Goal: Find contact information: Find contact information

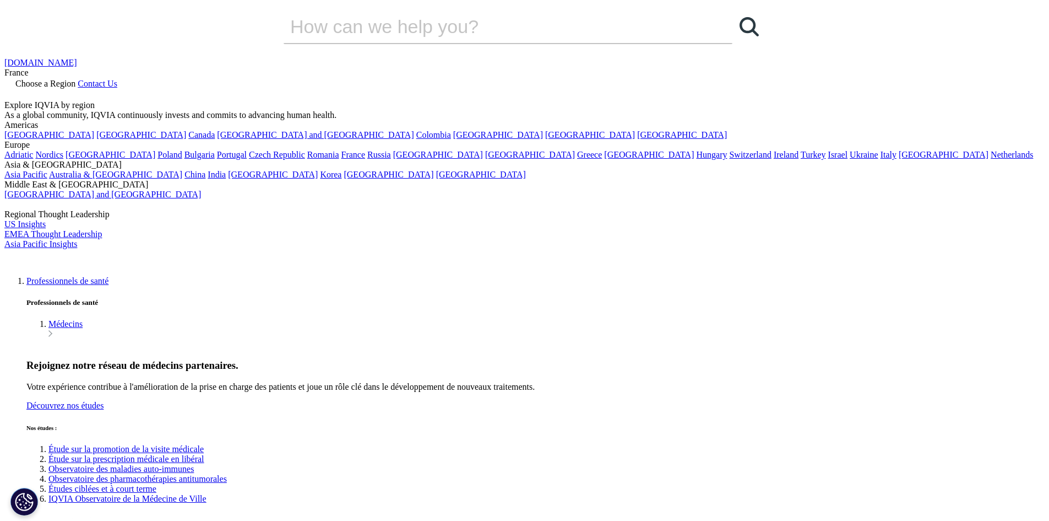
click at [109, 276] on link "Professionnels de santé" at bounding box center [67, 280] width 82 height 9
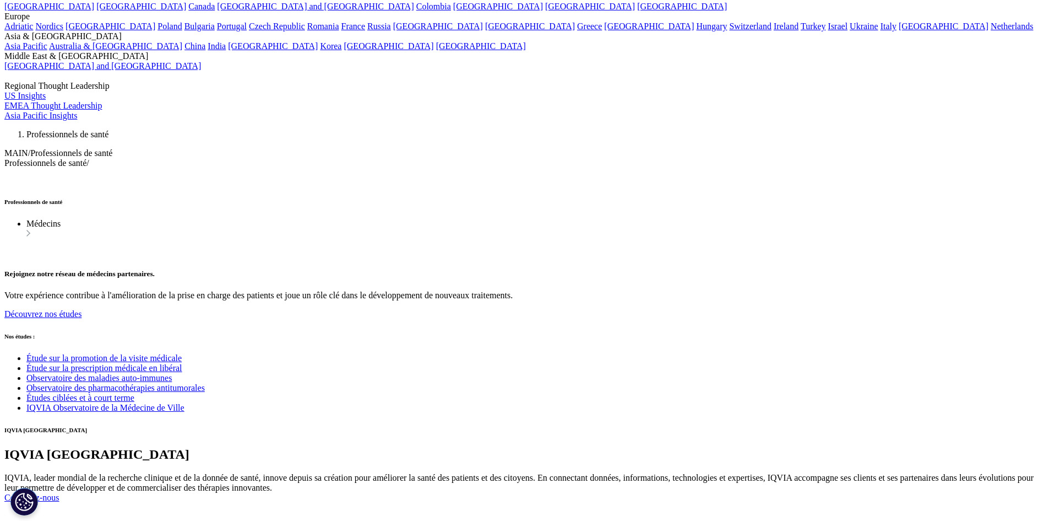
scroll to position [340, 0]
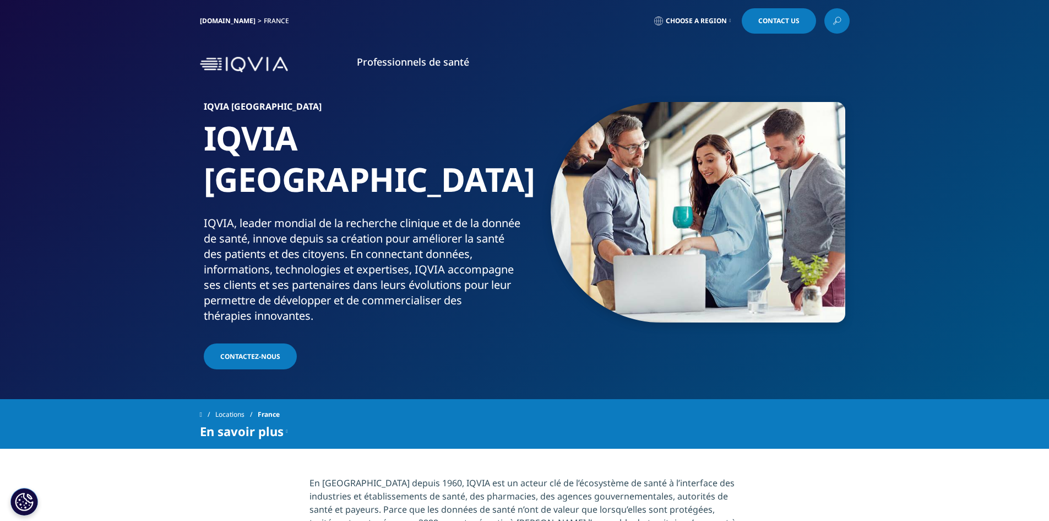
click at [251, 351] on span "Contactez-nous" at bounding box center [250, 355] width 60 height 9
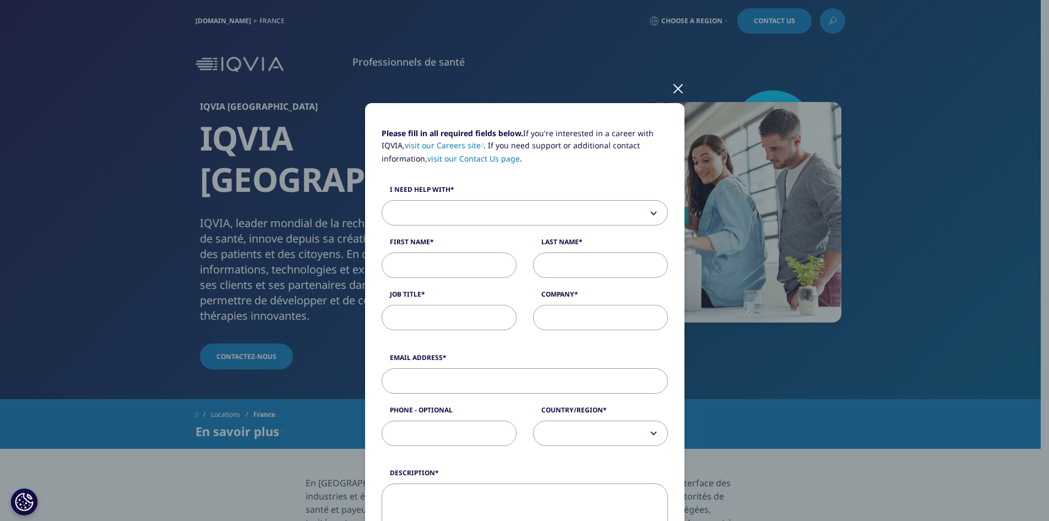
click at [672, 94] on div at bounding box center [678, 88] width 13 height 30
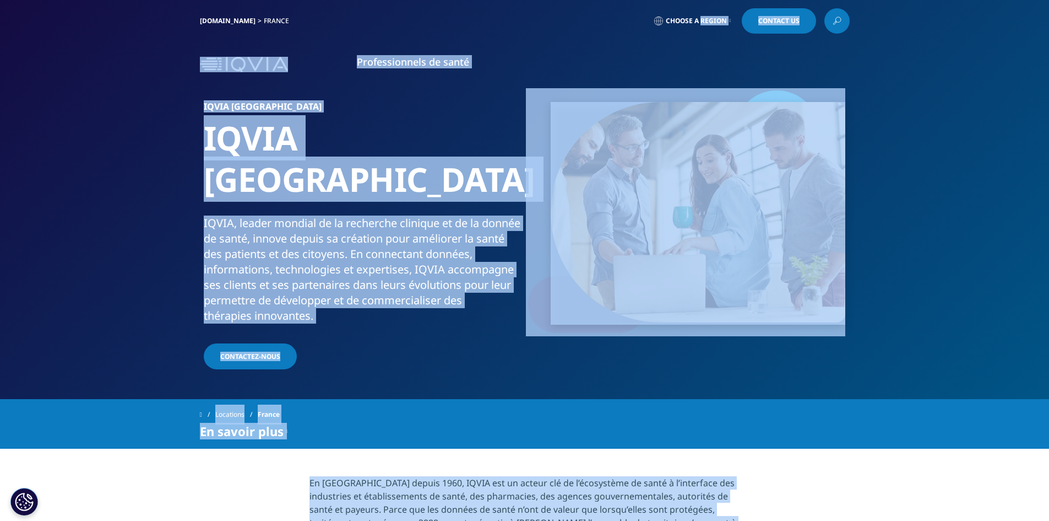
drag, startPoint x: 672, startPoint y: 94, endPoint x: 713, endPoint y: 28, distance: 77.7
click at [730, 20] on icon at bounding box center [731, 21] width 2 height 4
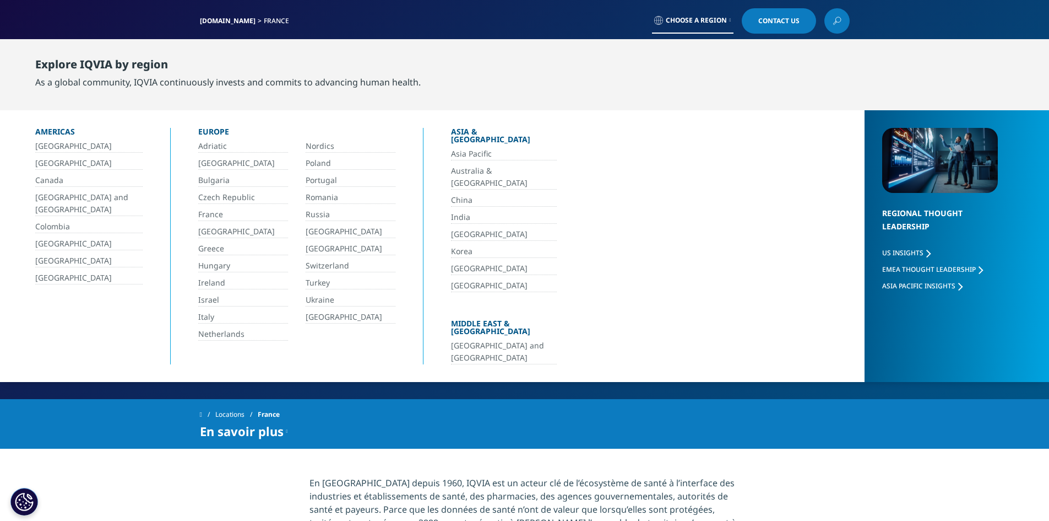
click at [216, 213] on link "France" at bounding box center [243, 214] width 90 height 13
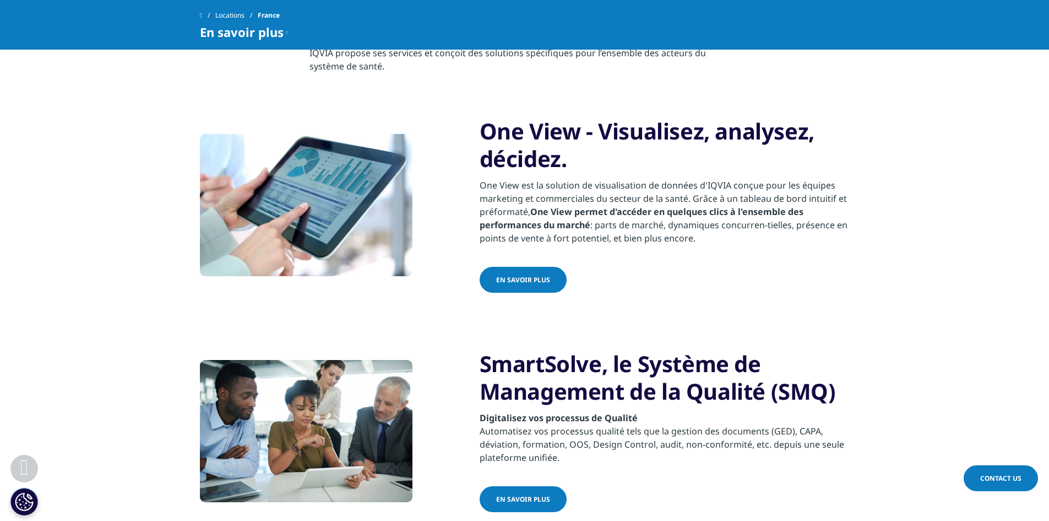
scroll to position [503, 0]
